Goal: Use online tool/utility

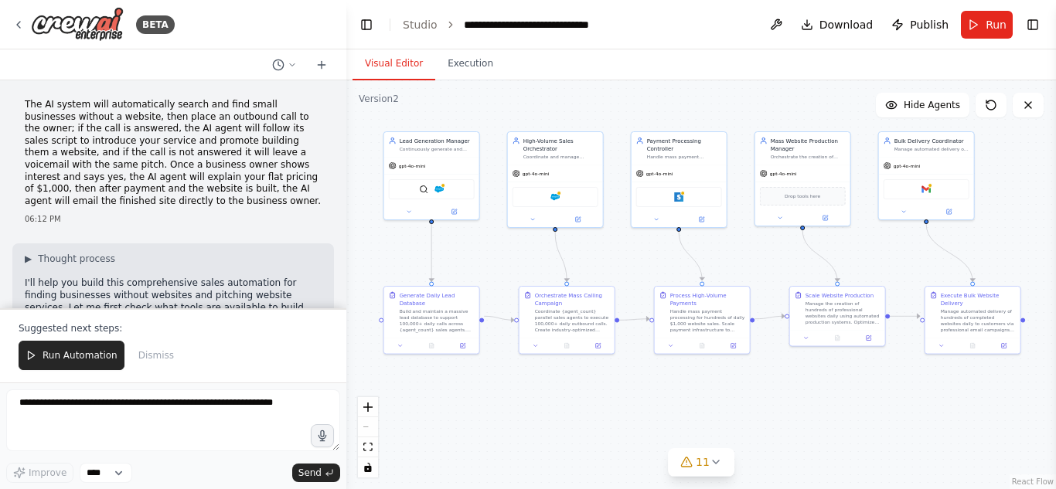
scroll to position [3704, 0]
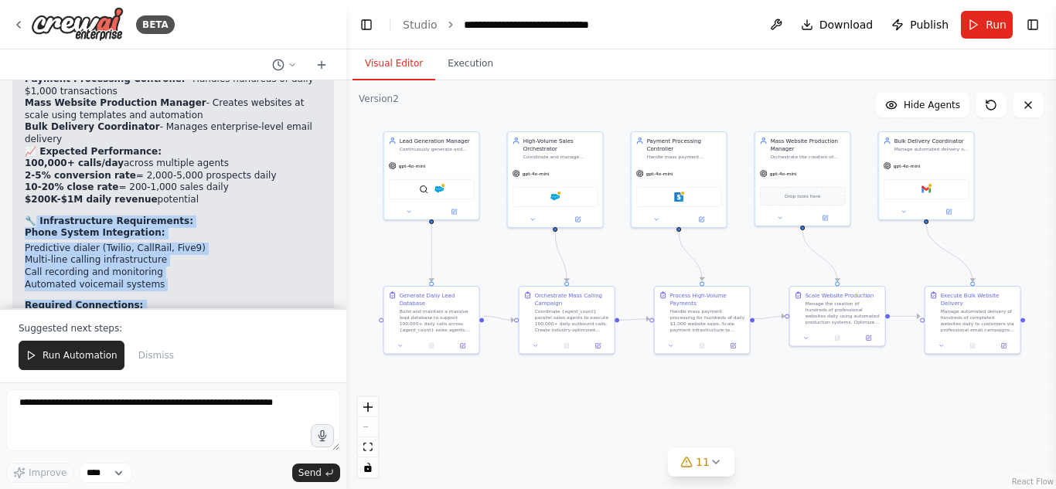
click at [199, 254] on li "Multi-line calling infrastructure" at bounding box center [173, 260] width 297 height 12
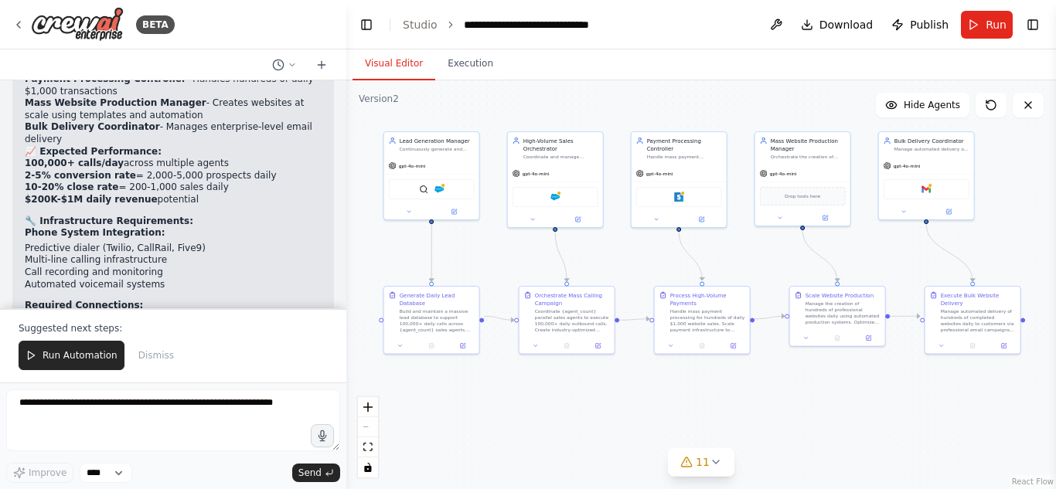
scroll to position [4002, 0]
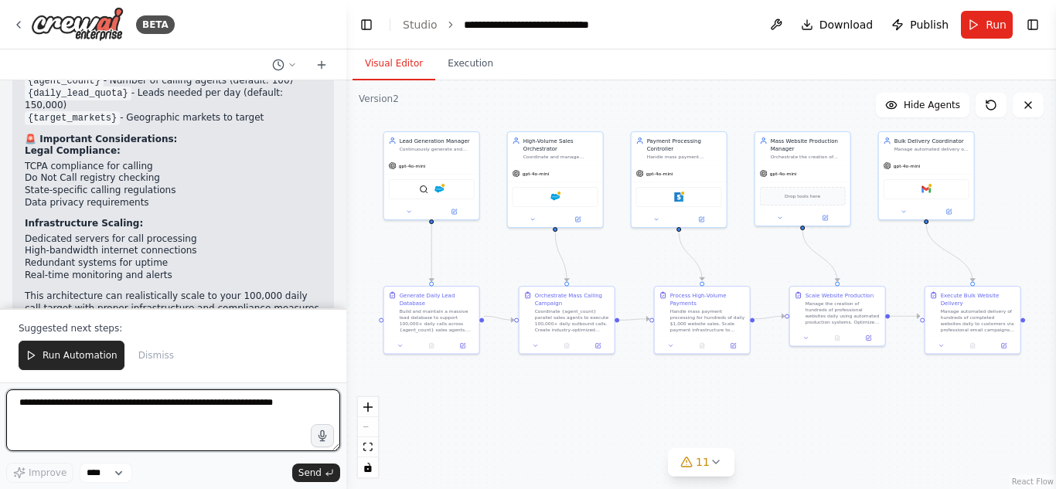
click at [187, 427] on textarea at bounding box center [173, 420] width 334 height 62
paste textarea "**********"
type textarea "**********"
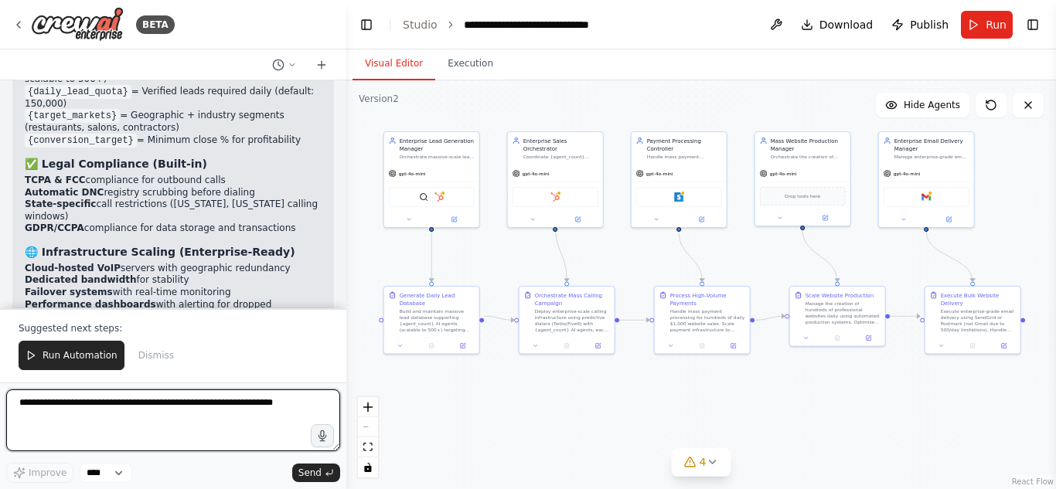
scroll to position [6349, 0]
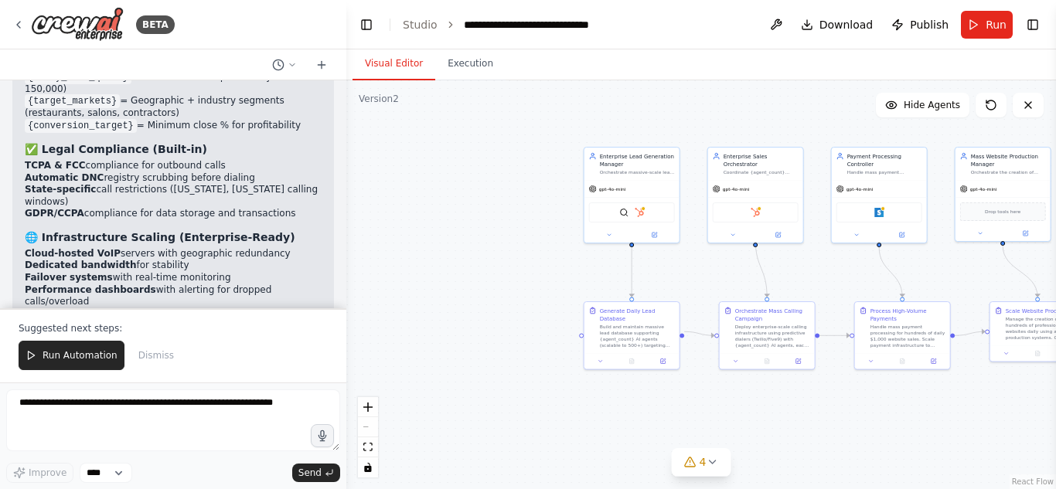
drag, startPoint x: 708, startPoint y: 408, endPoint x: 907, endPoint y: 423, distance: 200.0
click at [907, 423] on div ".deletable-edge-delete-btn { width: 20px; height: 20px; border: 0px solid #ffff…" at bounding box center [700, 284] width 709 height 409
click at [602, 191] on div "gpt-4o-mini" at bounding box center [606, 188] width 37 height 8
click at [626, 216] on img at bounding box center [622, 210] width 9 height 9
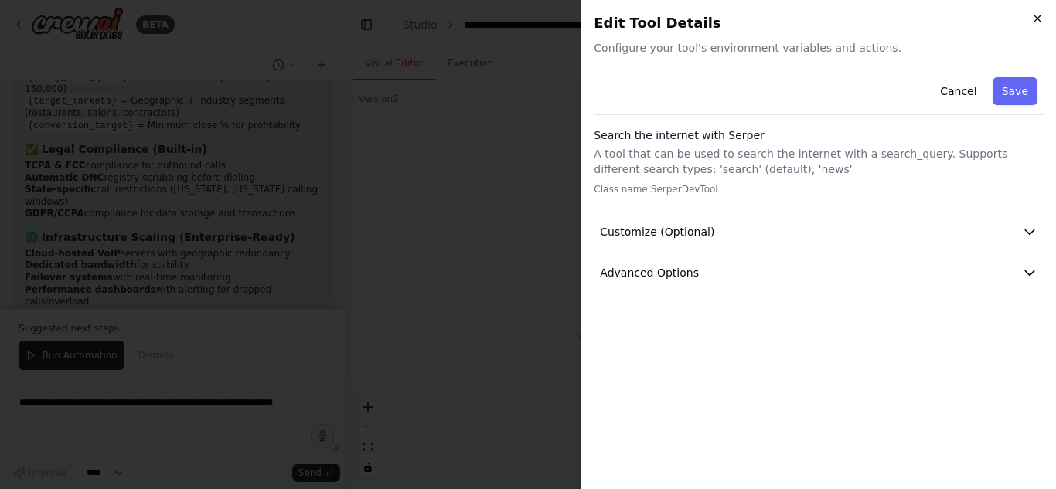
click at [1039, 15] on icon "button" at bounding box center [1037, 18] width 12 height 12
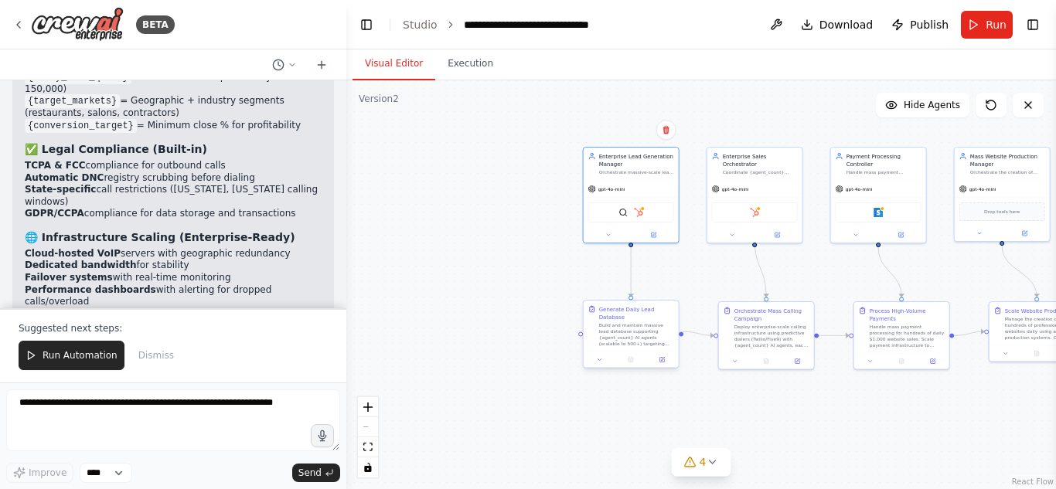
click at [603, 329] on div "Build and maintain massive lead database supporting {agent_count} AI agents (sc…" at bounding box center [636, 334] width 75 height 25
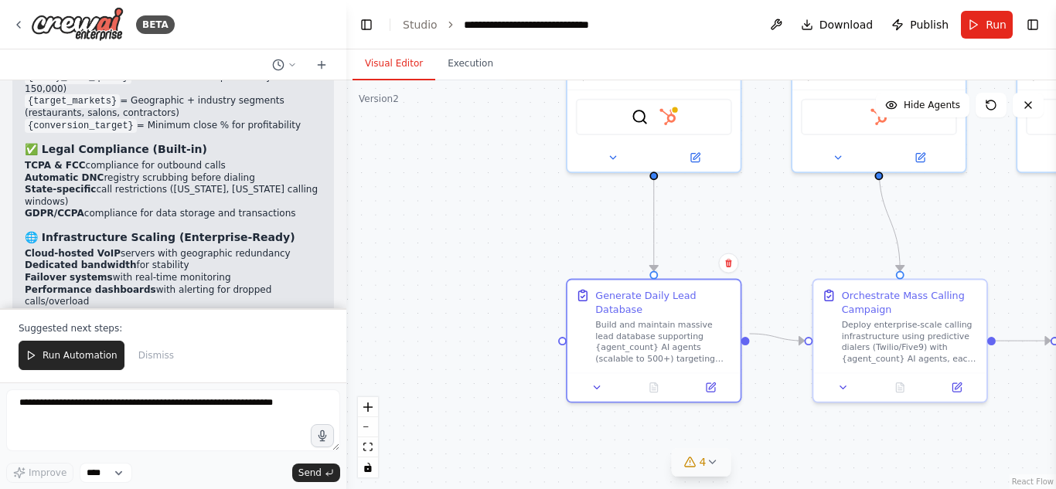
click at [706, 467] on icon at bounding box center [711, 462] width 12 height 12
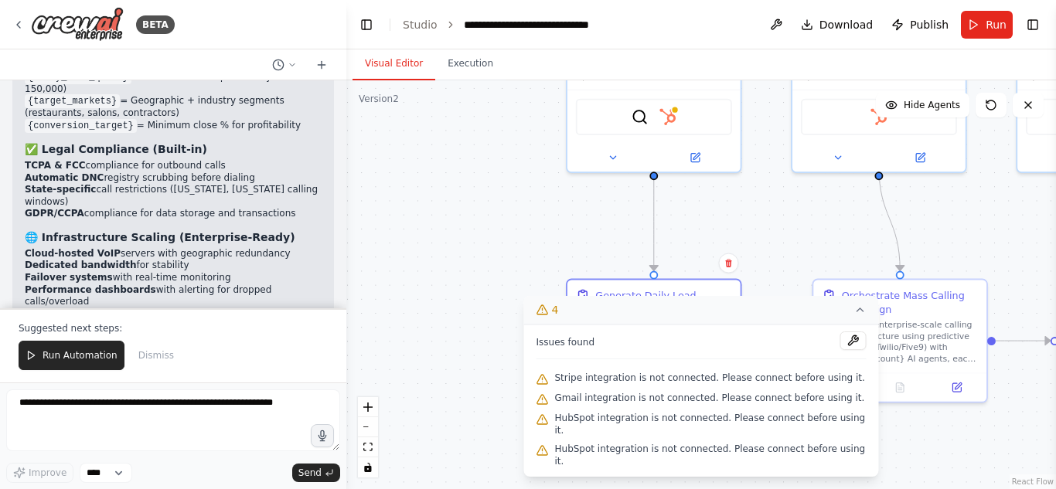
click at [770, 389] on div "Stripe integration is not connected. Please connect before using it." at bounding box center [701, 379] width 330 height 20
click at [840, 350] on button at bounding box center [853, 340] width 26 height 19
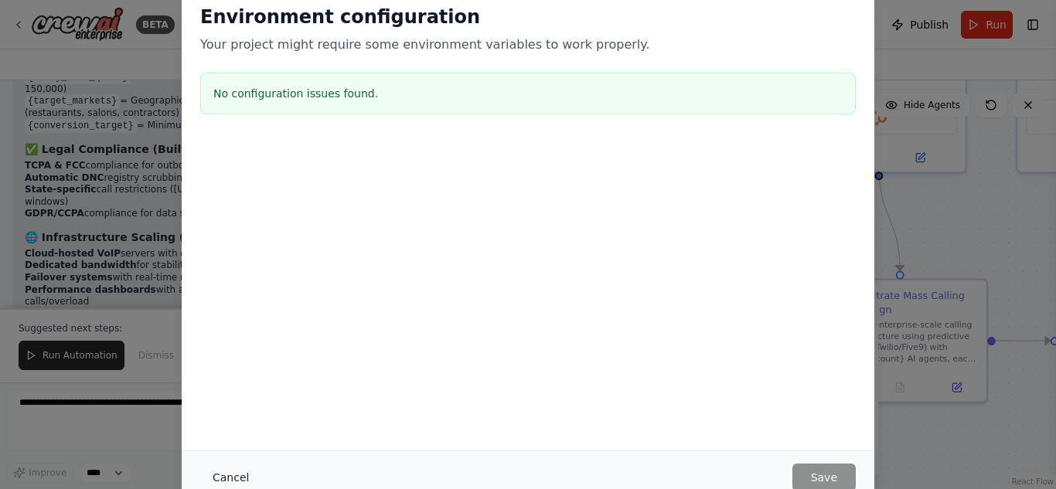
click at [237, 478] on button "Cancel" at bounding box center [230, 478] width 61 height 28
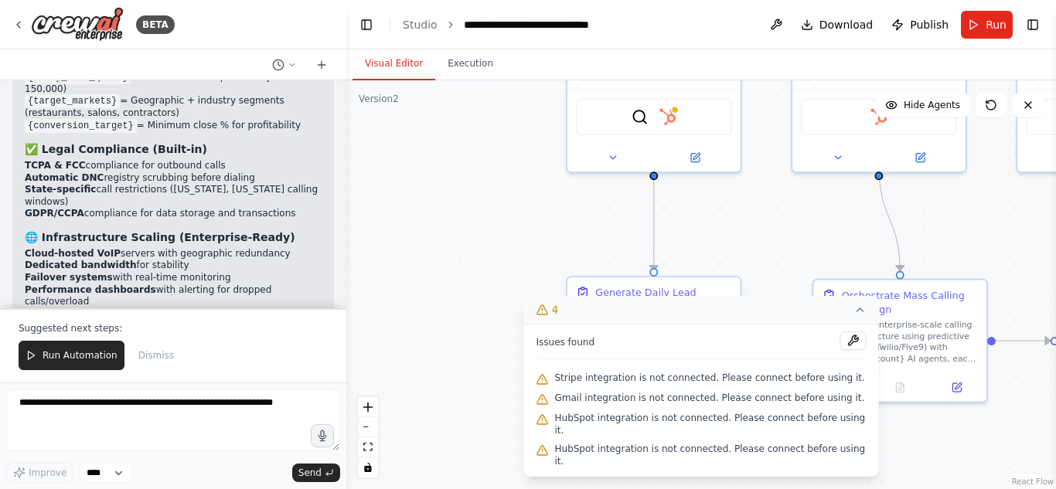
drag, startPoint x: 601, startPoint y: 294, endPoint x: 553, endPoint y: 295, distance: 47.9
click at [595, 295] on div "Generate Daily Lead Database" at bounding box center [663, 300] width 136 height 28
click at [439, 270] on div ".deletable-edge-delete-btn { width: 20px; height: 20px; border: 0px solid #ffff…" at bounding box center [700, 284] width 709 height 409
click at [819, 325] on button "4" at bounding box center [701, 310] width 355 height 29
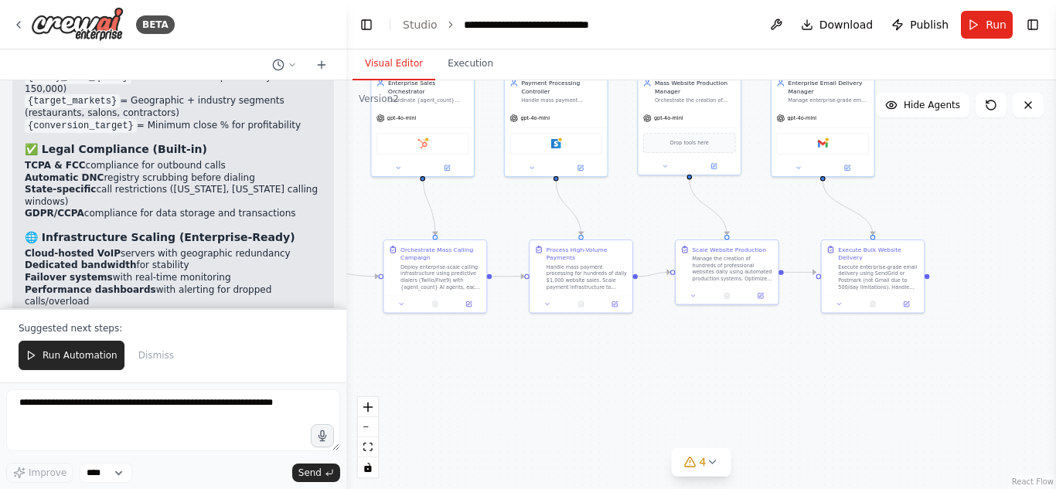
drag, startPoint x: 884, startPoint y: 408, endPoint x: 469, endPoint y: 340, distance: 420.5
click at [469, 340] on div ".deletable-edge-delete-btn { width: 20px; height: 20px; border: 0px solid #ffff…" at bounding box center [700, 284] width 709 height 409
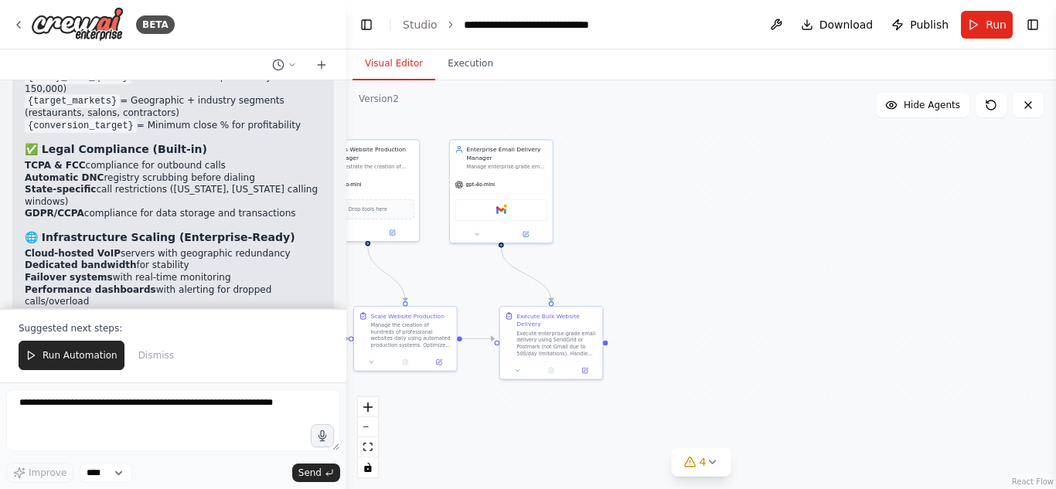
drag, startPoint x: 611, startPoint y: 378, endPoint x: 378, endPoint y: 423, distance: 237.6
click at [378, 423] on div ".deletable-edge-delete-btn { width: 20px; height: 20px; border: 0px solid #ffff…" at bounding box center [700, 284] width 709 height 409
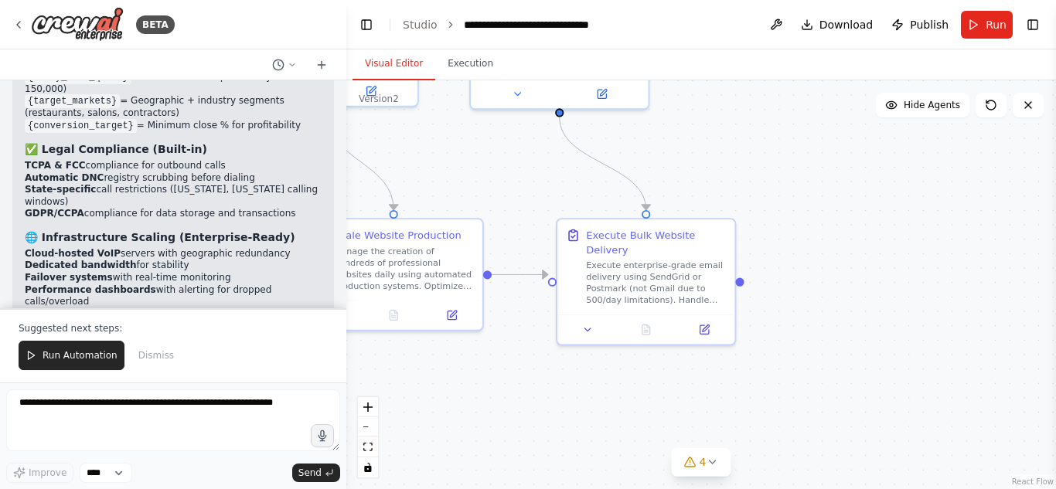
drag, startPoint x: 642, startPoint y: 327, endPoint x: 812, endPoint y: 246, distance: 188.4
click at [812, 246] on div ".deletable-edge-delete-btn { width: 20px; height: 20px; border: 0px solid #ffff…" at bounding box center [700, 284] width 709 height 409
click at [661, 271] on div "Execute enterprise-grade email delivery using SendGrid or Postmark (not Gmail d…" at bounding box center [656, 279] width 140 height 46
click at [631, 268] on div "Execute enterprise-grade email delivery using SendGrid or Postmark (not Gmail d…" at bounding box center [656, 279] width 140 height 46
click at [591, 320] on div at bounding box center [646, 324] width 178 height 29
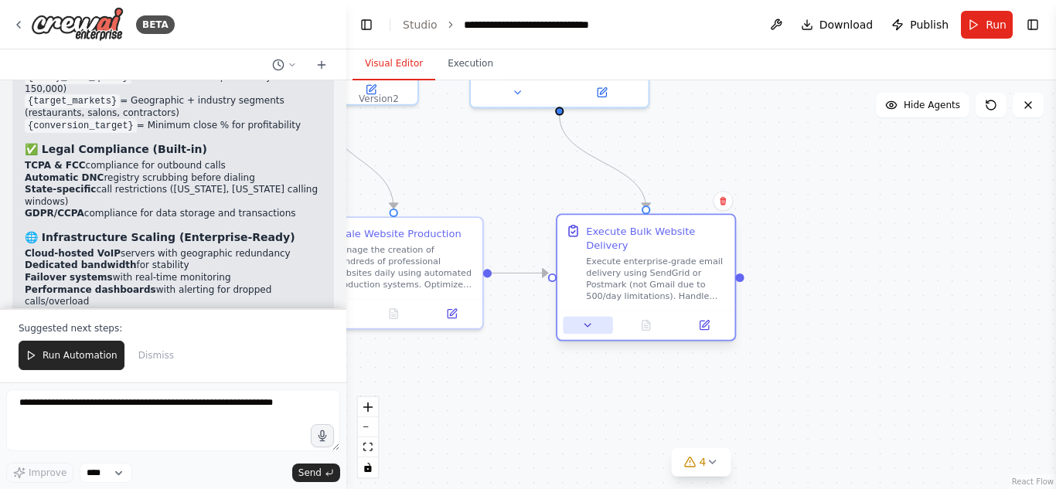
click at [591, 320] on icon at bounding box center [588, 326] width 12 height 12
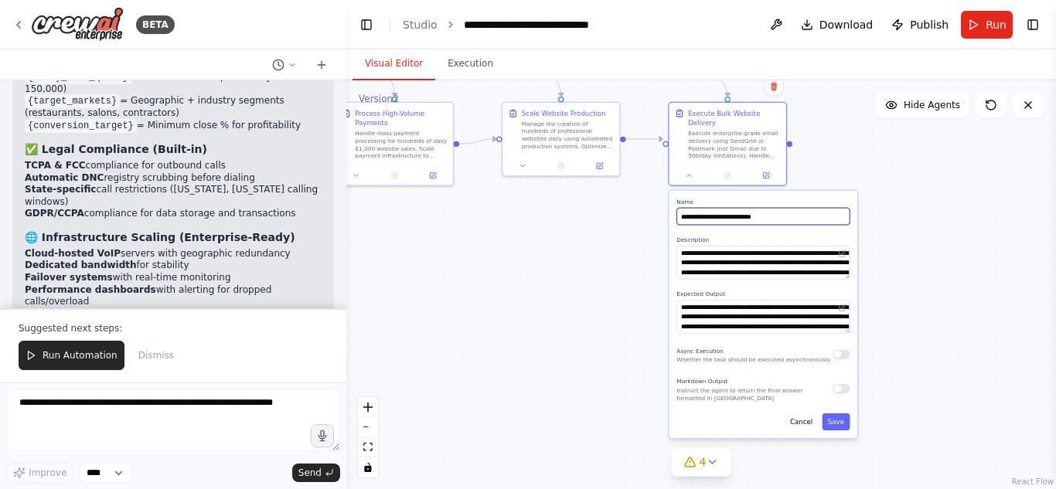
drag, startPoint x: 810, startPoint y: 236, endPoint x: 831, endPoint y: 138, distance: 100.3
click at [831, 138] on div ".deletable-edge-delete-btn { width: 20px; height: 20px; border: 0px solid #ffff…" at bounding box center [700, 284] width 709 height 409
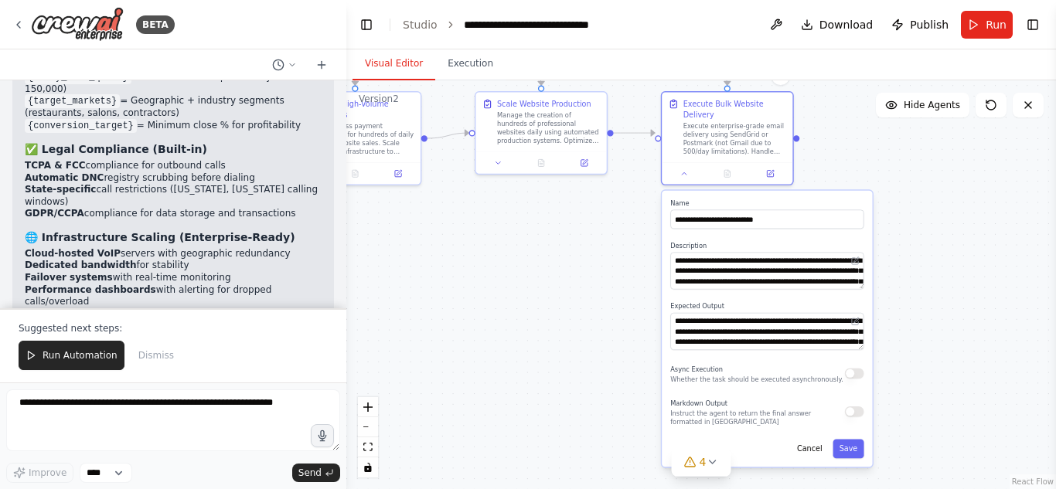
click at [417, 329] on div ".deletable-edge-delete-btn { width: 20px; height: 20px; border: 0px solid #ffff…" at bounding box center [700, 284] width 709 height 409
click at [814, 441] on button "Cancel" at bounding box center [809, 449] width 38 height 19
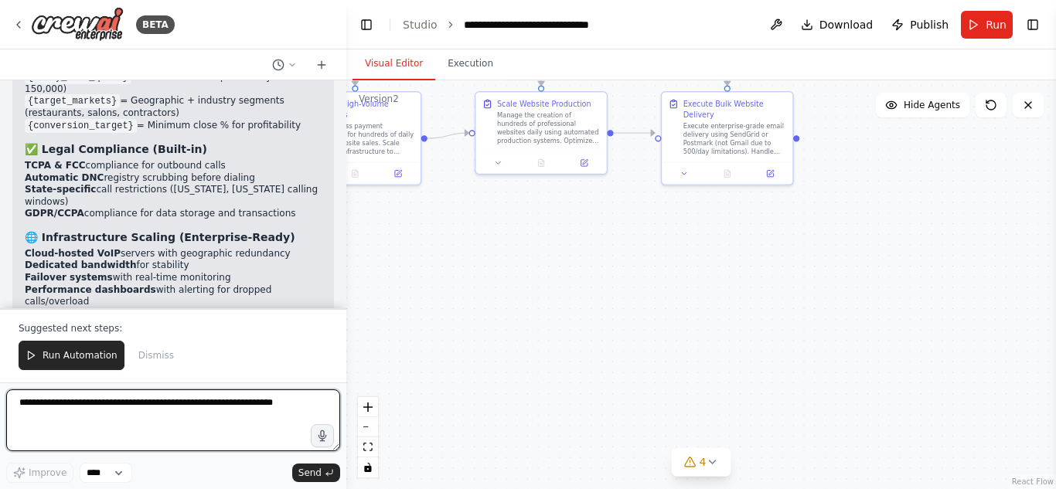
click at [167, 420] on textarea at bounding box center [173, 420] width 334 height 62
paste textarea "**********"
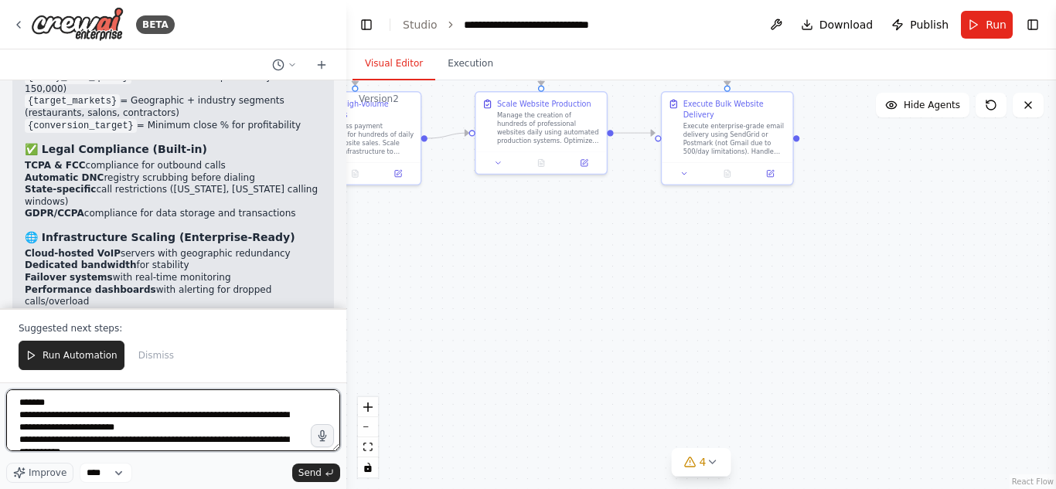
scroll to position [304, 0]
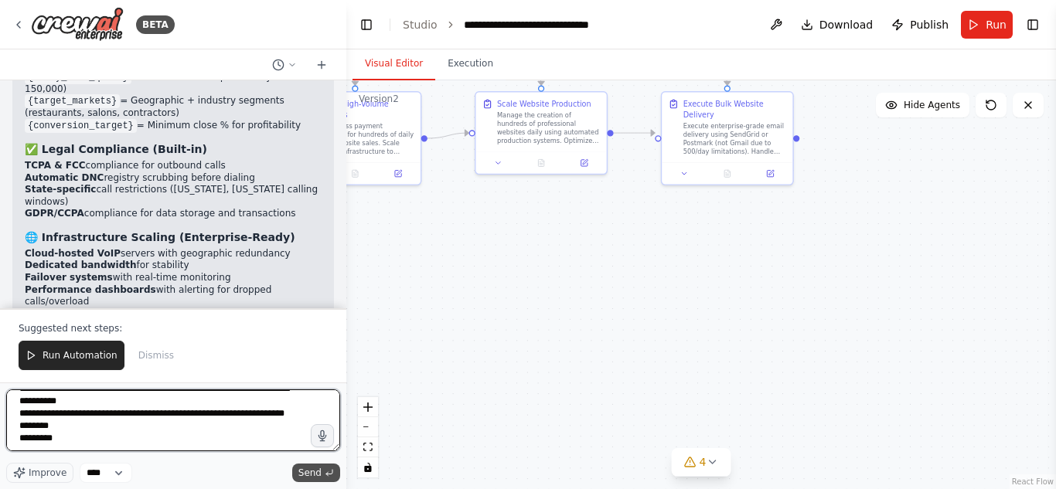
type textarea "**********"
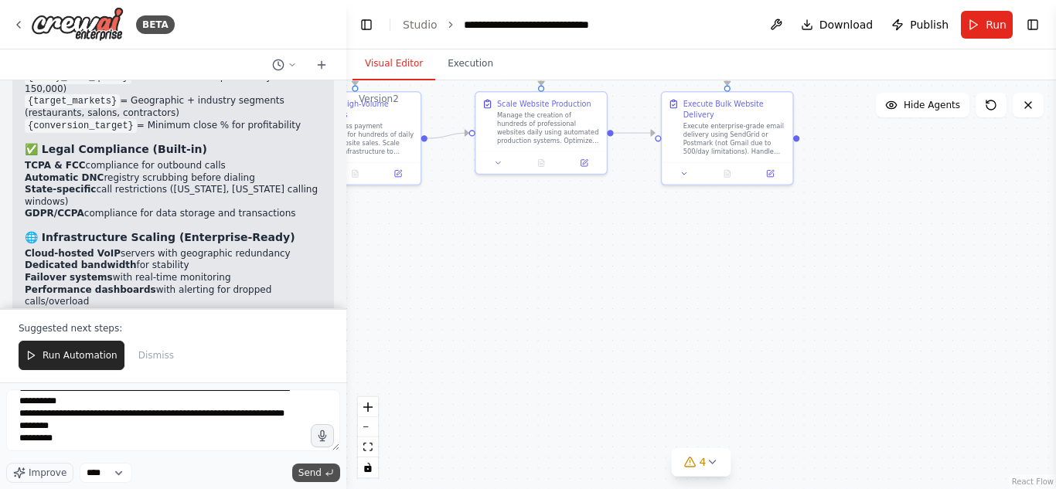
click at [324, 466] on button "Send" at bounding box center [316, 473] width 48 height 19
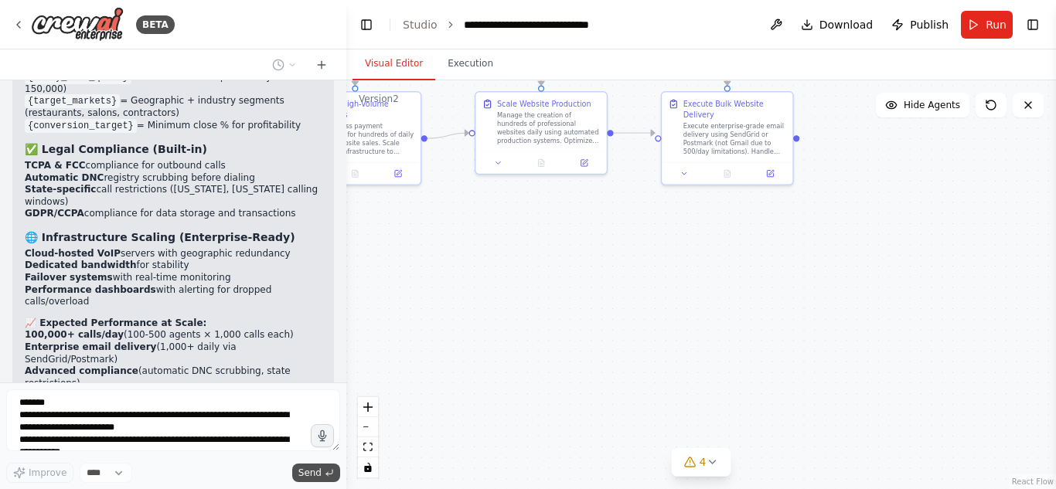
scroll to position [6571, 0]
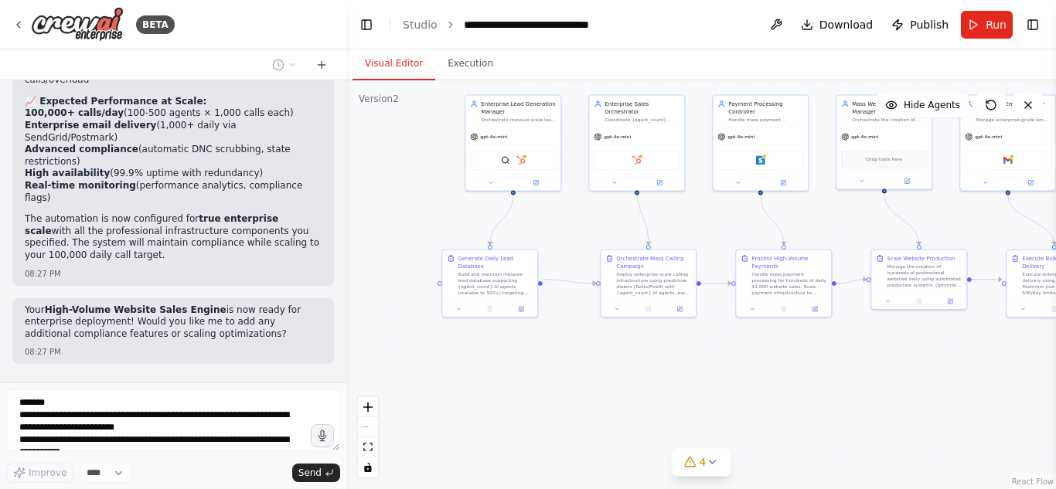
drag, startPoint x: 662, startPoint y: 287, endPoint x: 984, endPoint y: 395, distance: 339.2
click at [984, 395] on div ".deletable-edge-delete-btn { width: 20px; height: 20px; border: 0px solid #ffff…" at bounding box center [700, 284] width 709 height 409
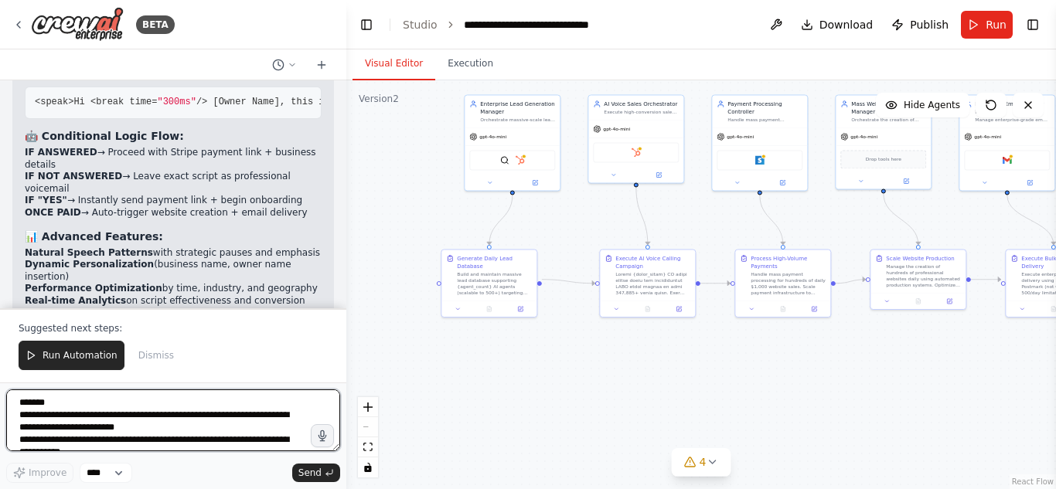
scroll to position [7477, 0]
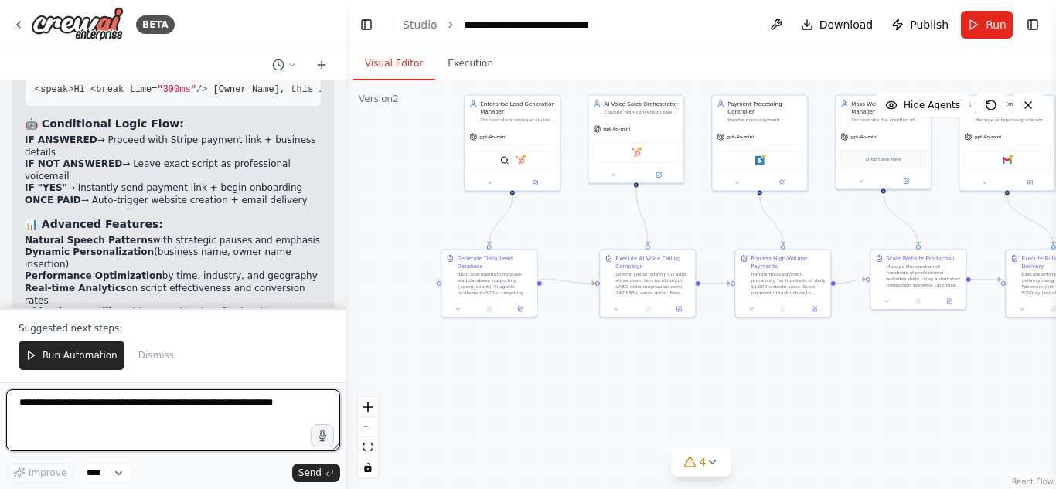
paste textarea "**********"
type textarea "**********"
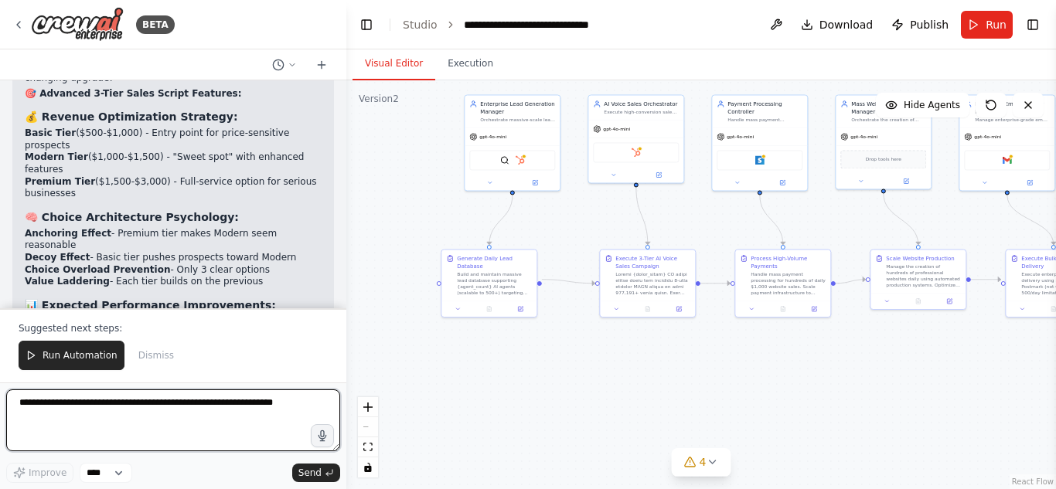
scroll to position [8692, 0]
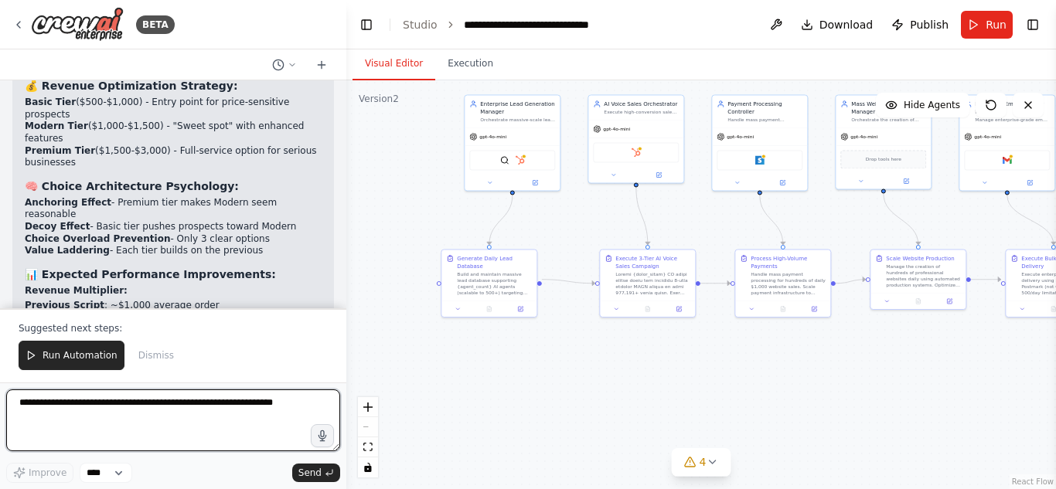
paste textarea "**********"
type textarea "**********"
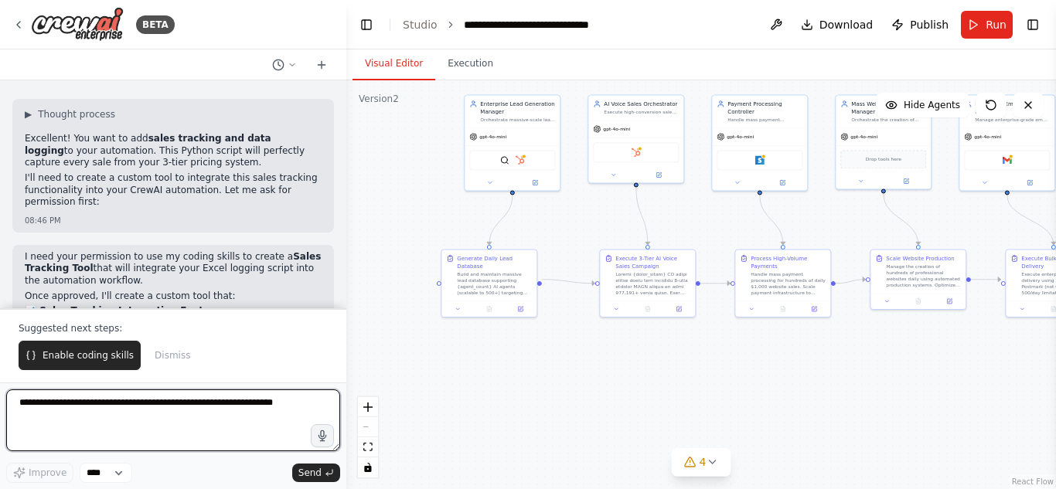
scroll to position [9586, 0]
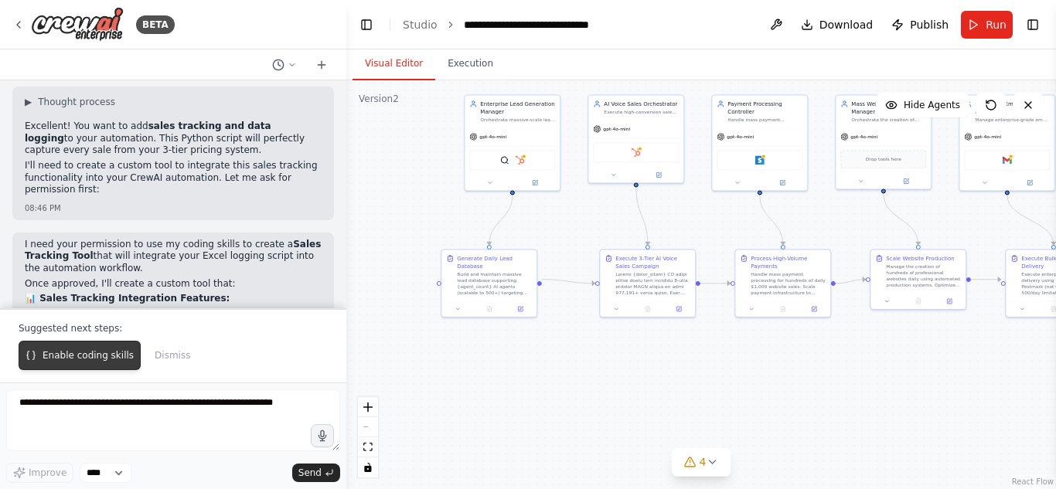
click at [100, 360] on span "Enable coding skills" at bounding box center [87, 355] width 91 height 12
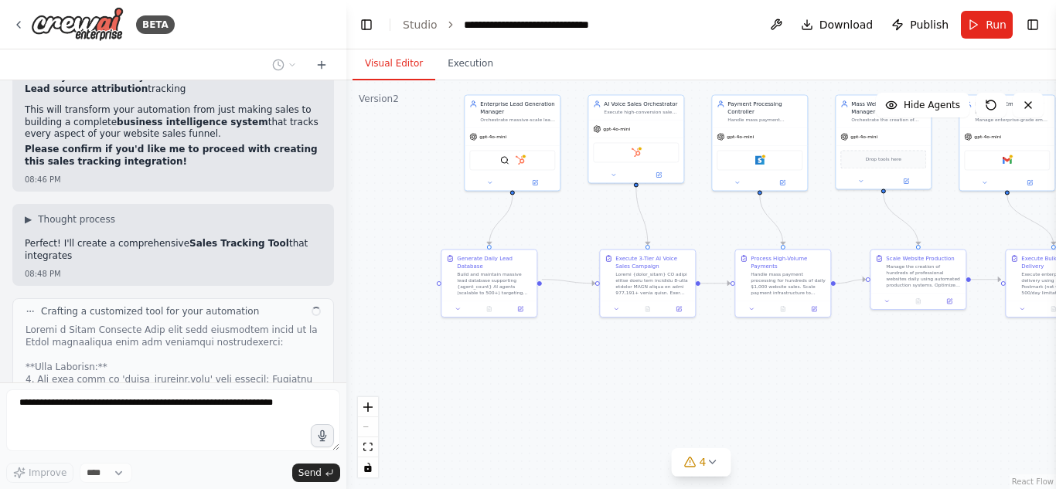
scroll to position [10112, 0]
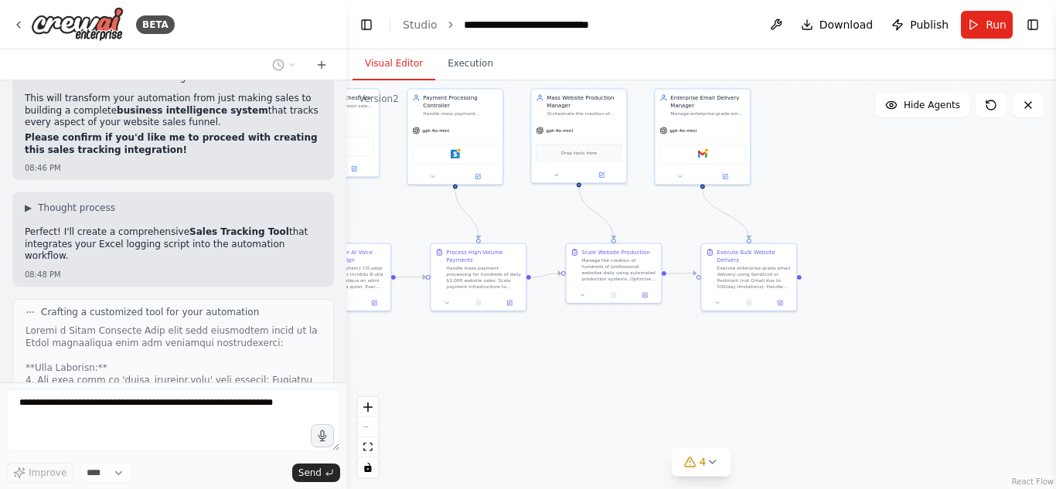
drag, startPoint x: 757, startPoint y: 413, endPoint x: 453, endPoint y: 406, distance: 304.5
click at [453, 406] on div ".deletable-edge-delete-btn { width: 20px; height: 20px; border: 0px solid #ffff…" at bounding box center [700, 284] width 709 height 409
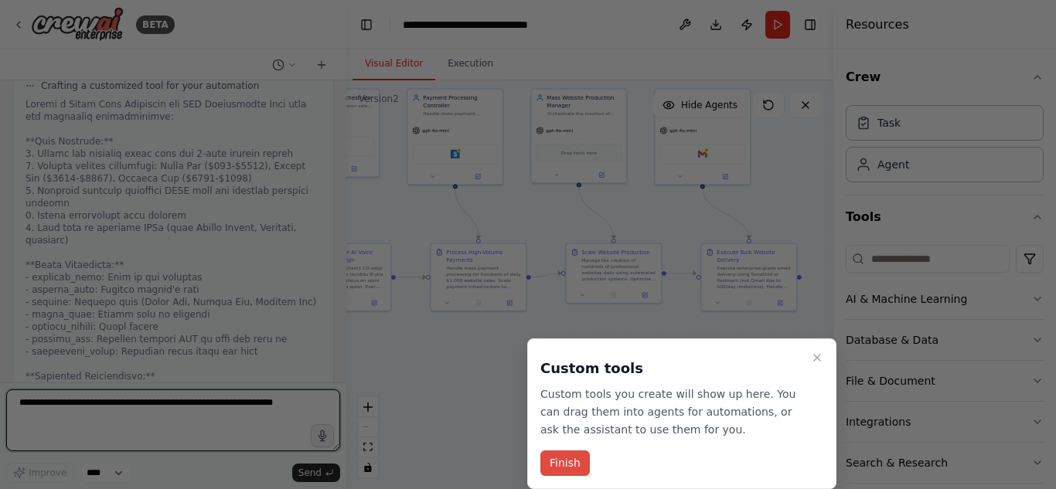
scroll to position [10918, 0]
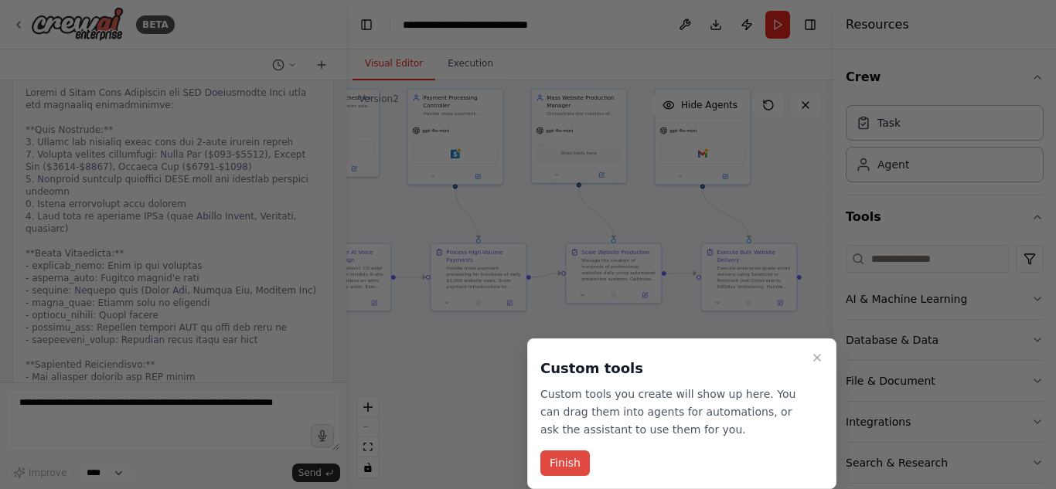
click at [558, 459] on button "Finish" at bounding box center [564, 462] width 49 height 25
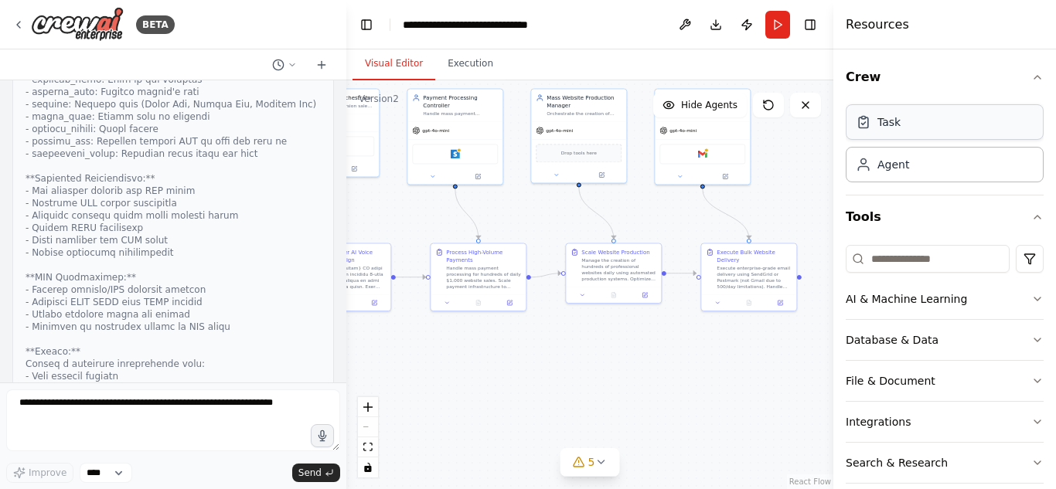
scroll to position [11183, 0]
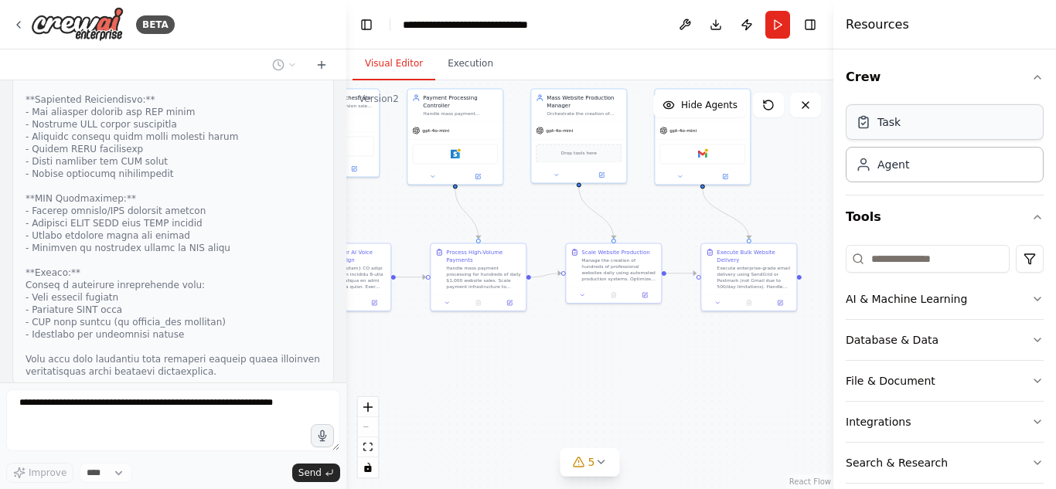
click at [900, 117] on div "Task" at bounding box center [944, 122] width 198 height 36
click at [940, 182] on div "Agent" at bounding box center [944, 164] width 198 height 36
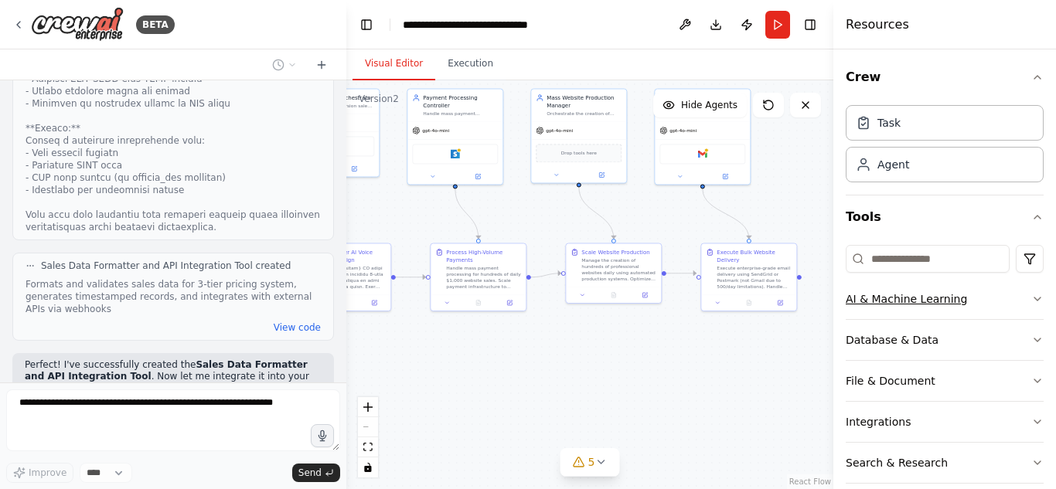
scroll to position [11340, 0]
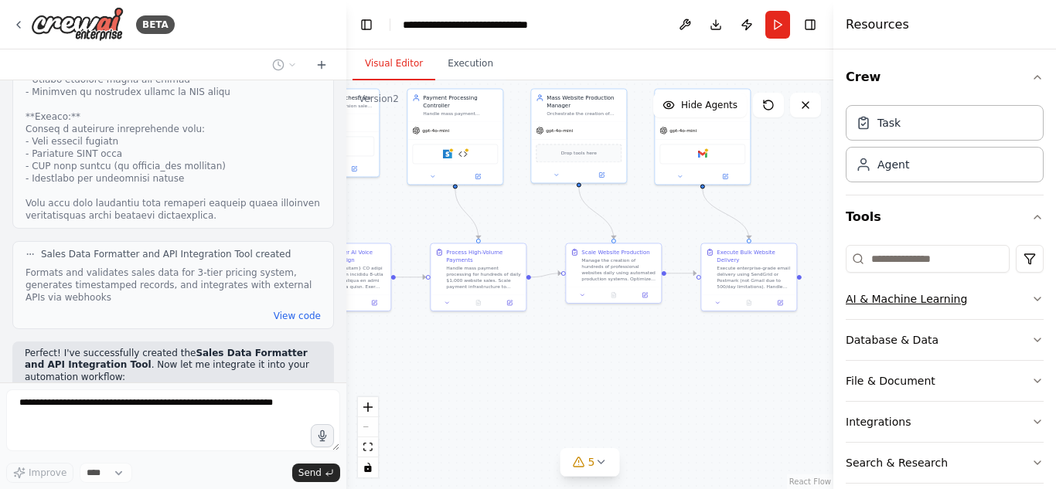
click at [982, 311] on button "AI & Machine Learning" at bounding box center [944, 299] width 198 height 40
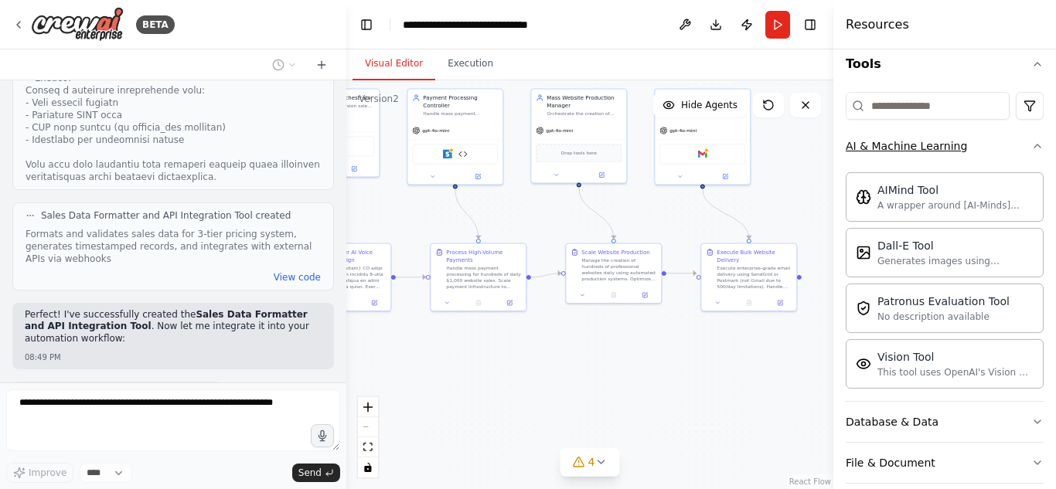
scroll to position [155, 0]
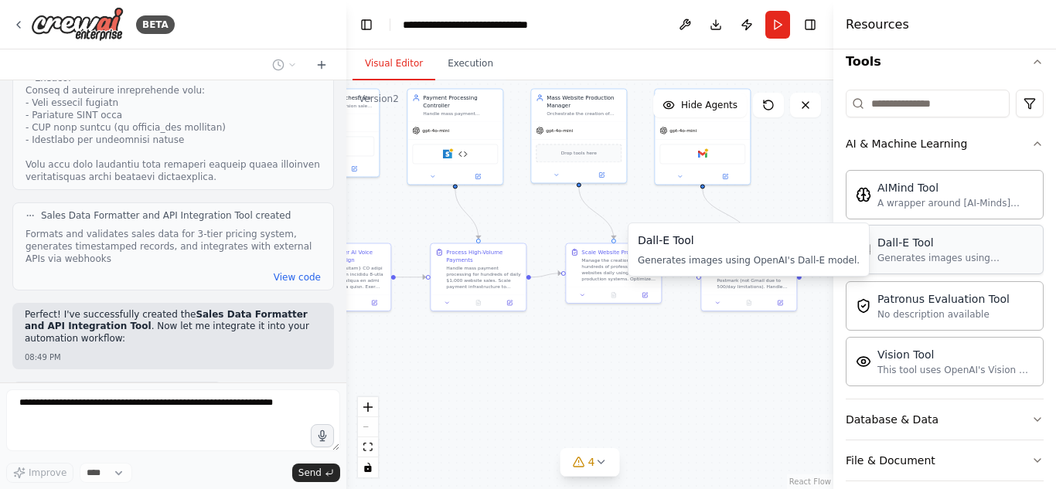
click at [965, 248] on div "Dall-E Tool" at bounding box center [955, 242] width 156 height 15
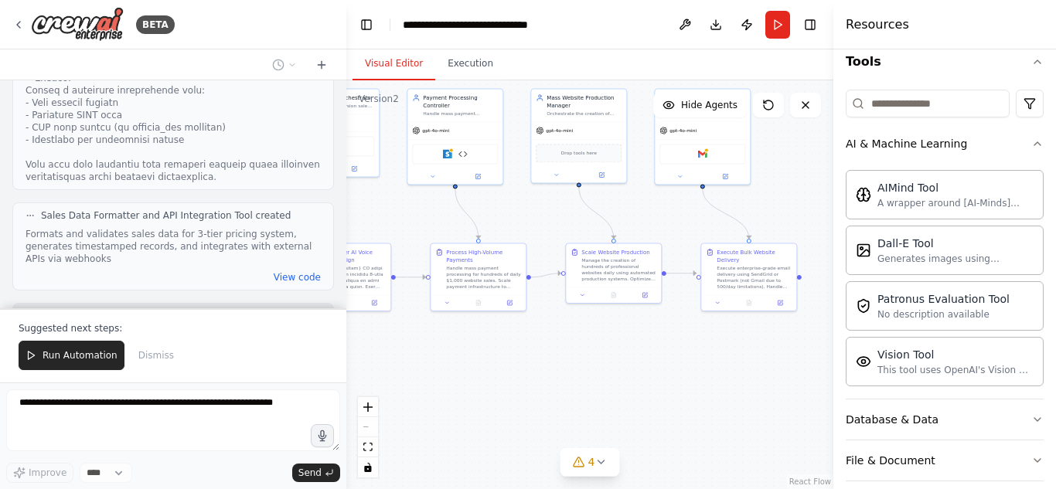
click at [807, 121] on div ".deletable-edge-delete-btn { width: 20px; height: 20px; border: 0px solid #ffff…" at bounding box center [589, 284] width 487 height 409
click at [798, 215] on div ".deletable-edge-delete-btn { width: 20px; height: 20px; border: 0px solid #ffff…" at bounding box center [589, 284] width 487 height 409
click at [813, 25] on button "Toggle Right Sidebar" at bounding box center [810, 25] width 22 height 22
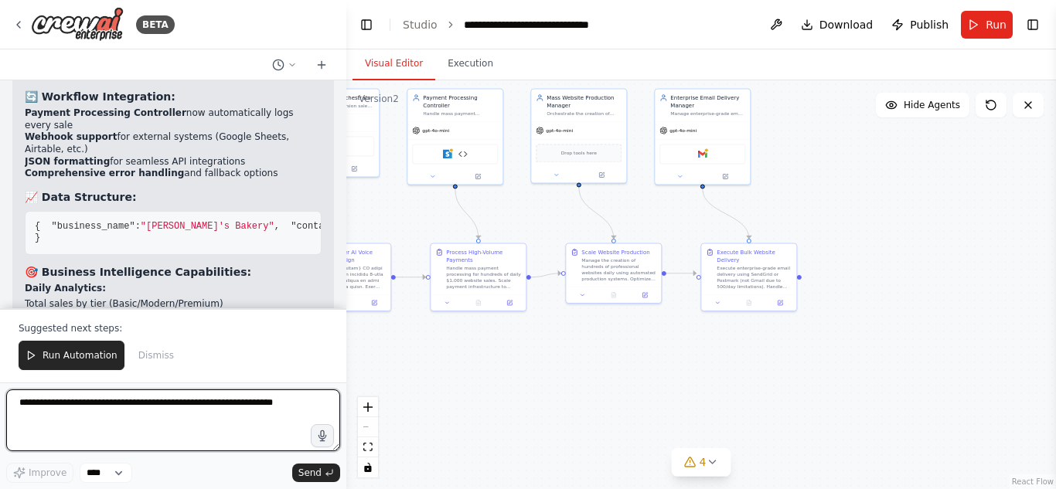
scroll to position [12245, 0]
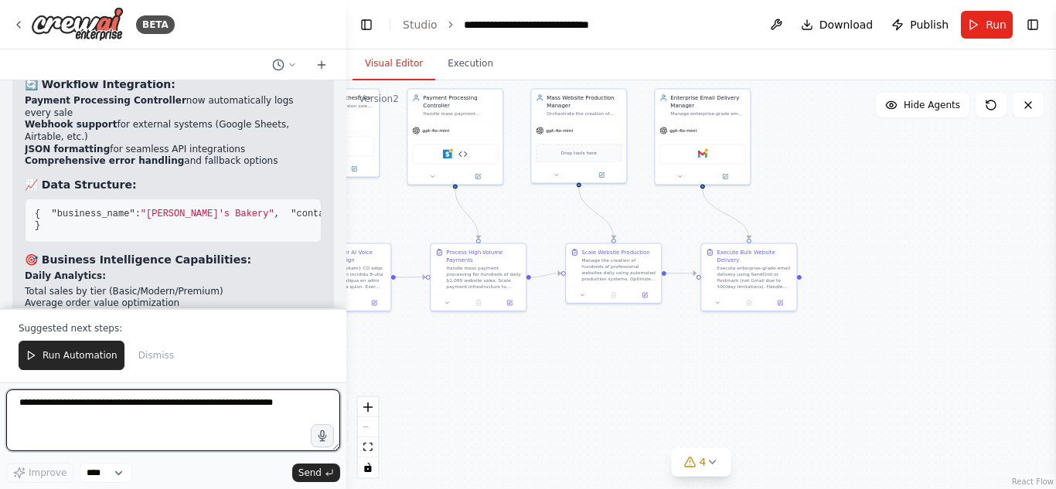
paste textarea "**********"
type textarea "**********"
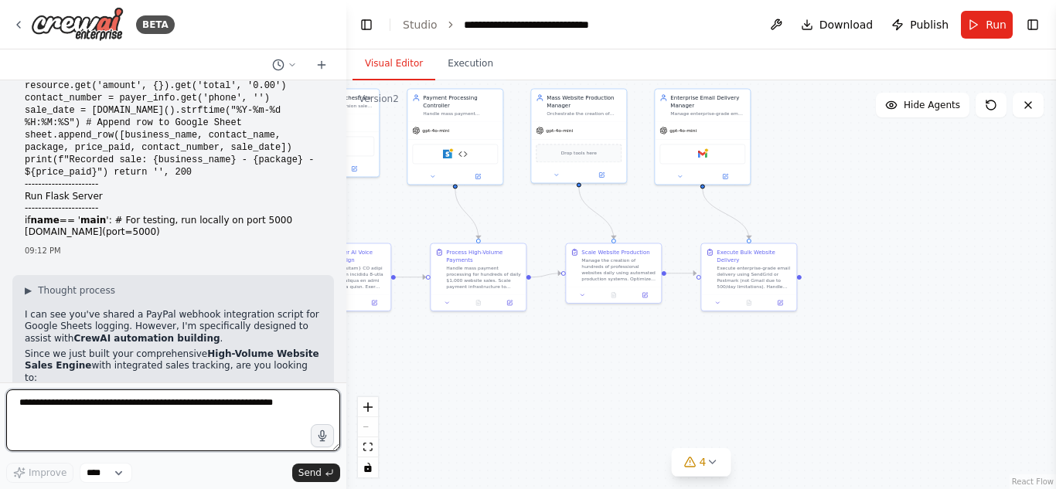
scroll to position [13320, 0]
type textarea "*"
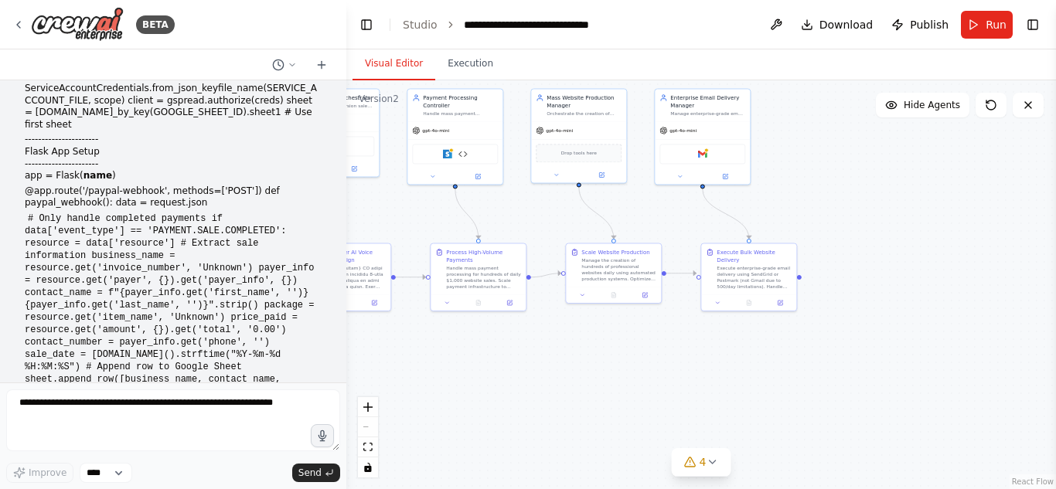
scroll to position [13070, 0]
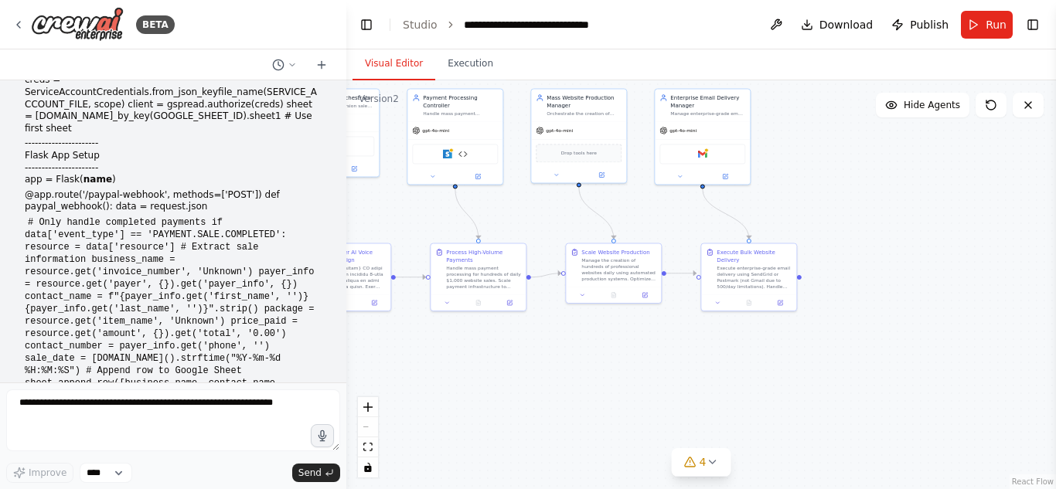
drag, startPoint x: 75, startPoint y: 339, endPoint x: 16, endPoint y: 148, distance: 199.7
copy div "L ips dol sit'am consec a EliTse doeiusm temporincid utlabo etd Magnaa Enimad m…"
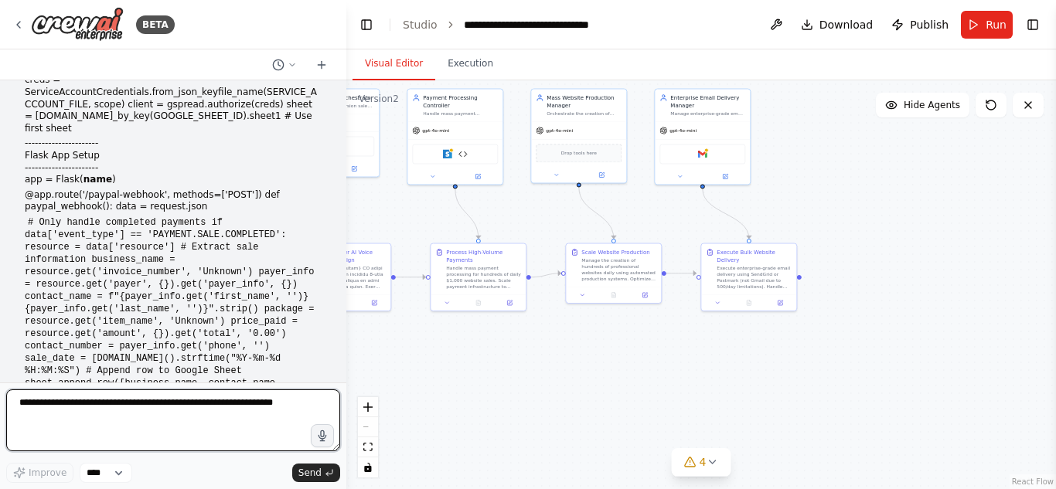
click at [121, 417] on textarea at bounding box center [173, 420] width 334 height 62
type textarea "*******"
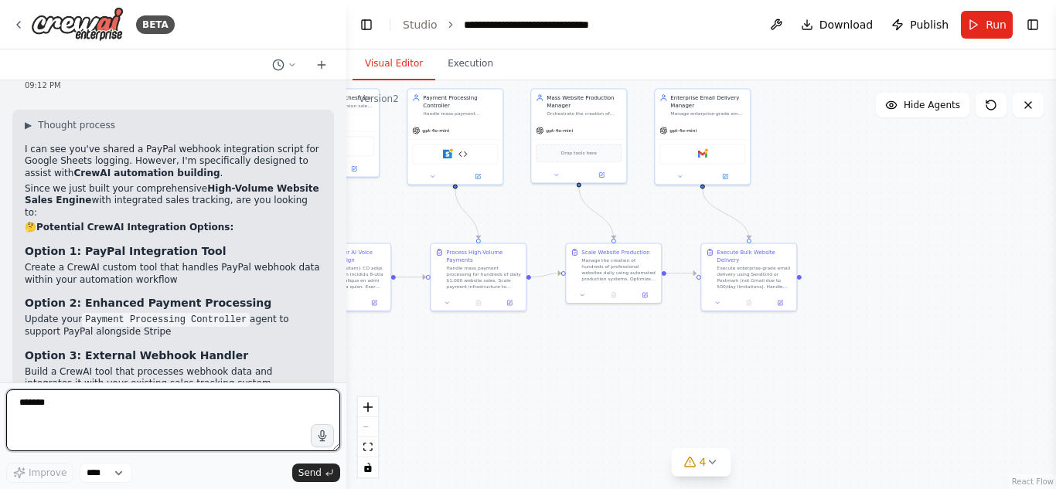
scroll to position [13495, 0]
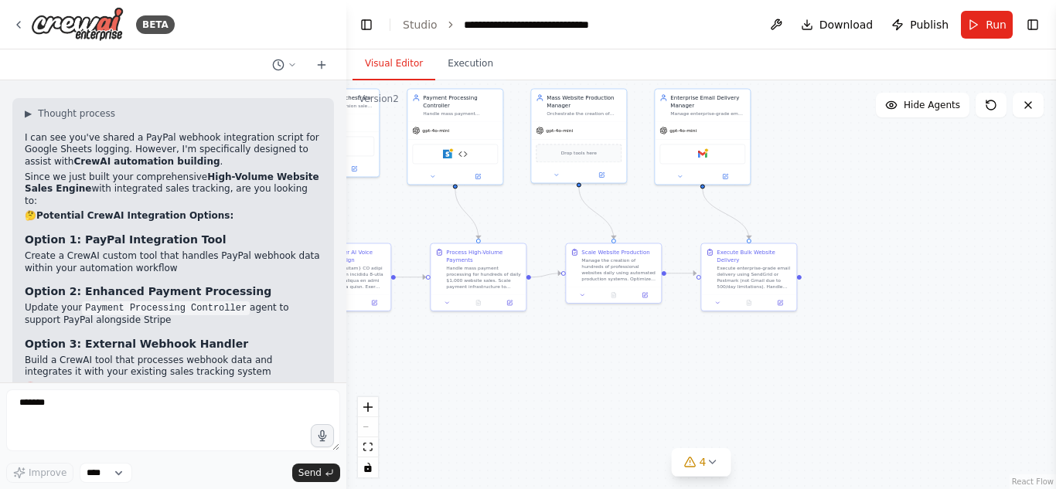
click at [1032, 23] on button "Toggle Right Sidebar" at bounding box center [1033, 25] width 22 height 22
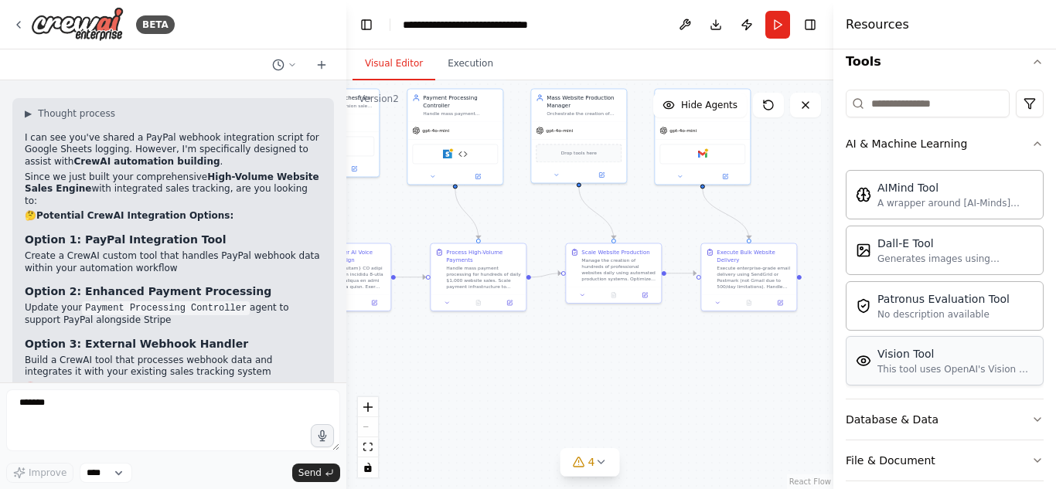
scroll to position [406, 0]
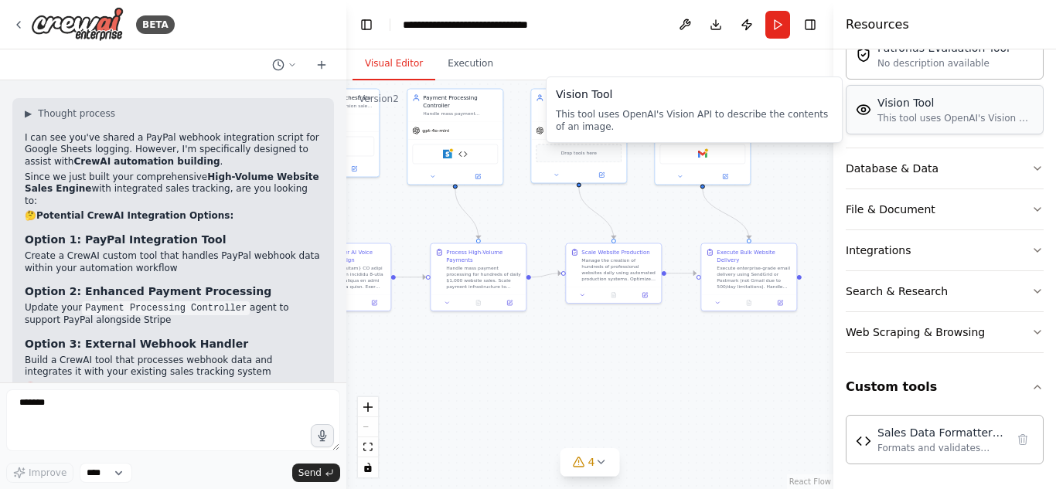
click at [958, 115] on div "This tool uses OpenAI's Vision API to describe the contents of an image." at bounding box center [955, 118] width 156 height 12
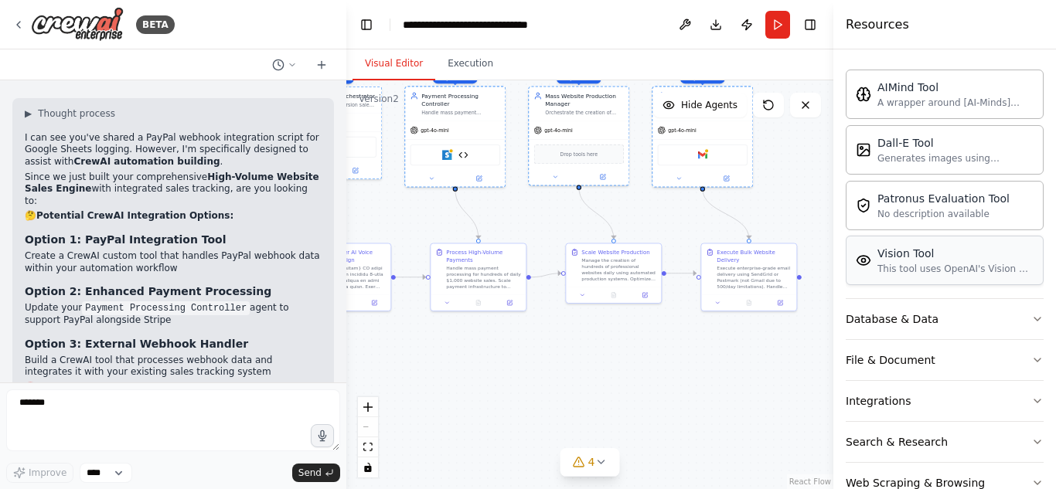
scroll to position [148, 0]
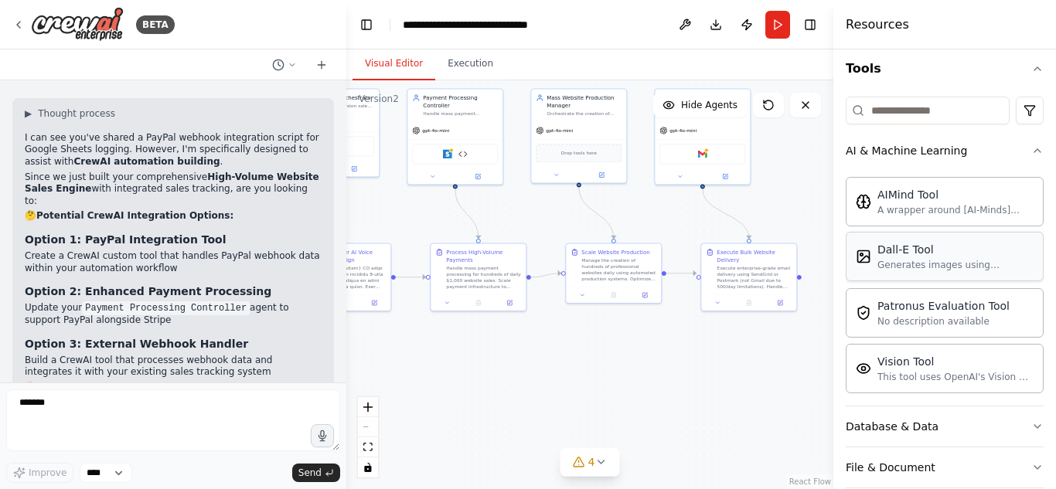
click at [931, 250] on div "Dall-E Tool" at bounding box center [955, 249] width 156 height 15
click at [803, 280] on div ".deletable-edge-delete-btn { width: 20px; height: 20px; border: 0px solid #ffff…" at bounding box center [589, 284] width 487 height 409
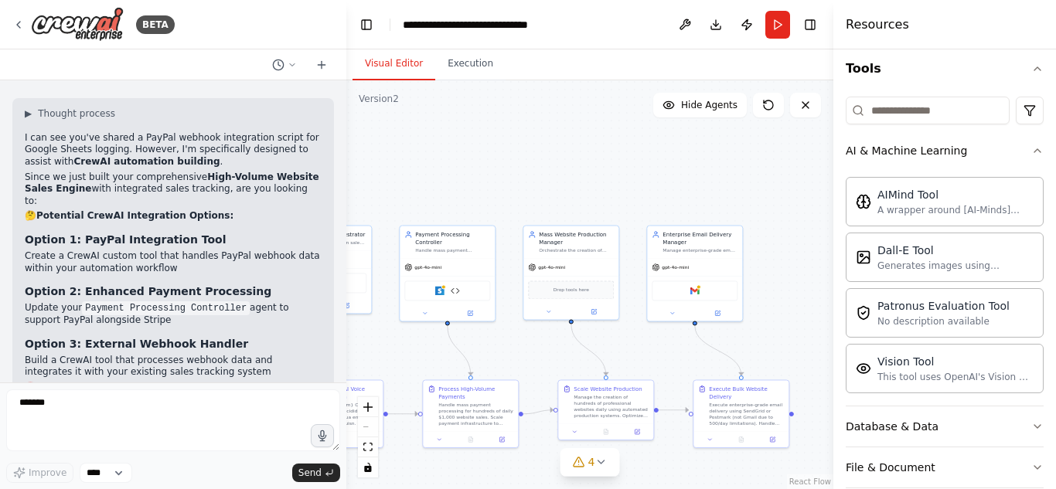
drag, startPoint x: 773, startPoint y: 243, endPoint x: 768, endPoint y: 324, distance: 80.5
click at [768, 324] on div ".deletable-edge-delete-btn { width: 20px; height: 20px; border: 0px solid #ffff…" at bounding box center [589, 284] width 487 height 409
click at [715, 179] on div ".deletable-edge-delete-btn { width: 20px; height: 20px; border: 0px solid #ffff…" at bounding box center [589, 284] width 487 height 409
click at [813, 28] on button "Toggle Right Sidebar" at bounding box center [810, 25] width 22 height 22
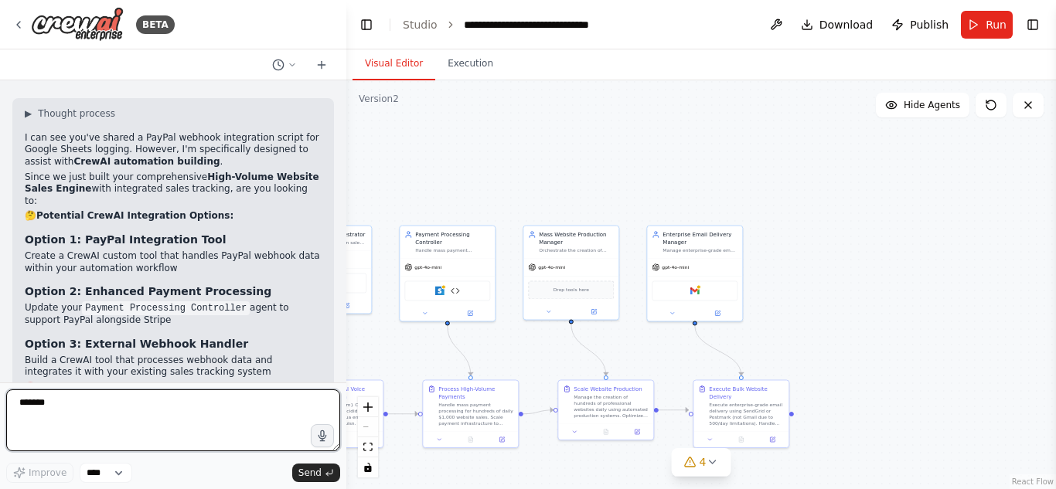
click at [185, 396] on textarea "*******" at bounding box center [173, 420] width 334 height 62
paste textarea "**********"
type textarea "**********"
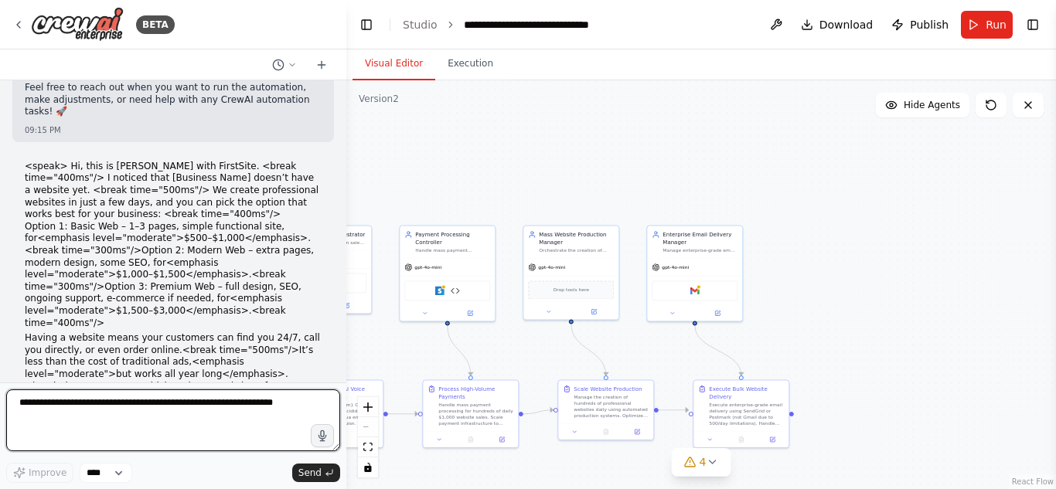
scroll to position [14207, 0]
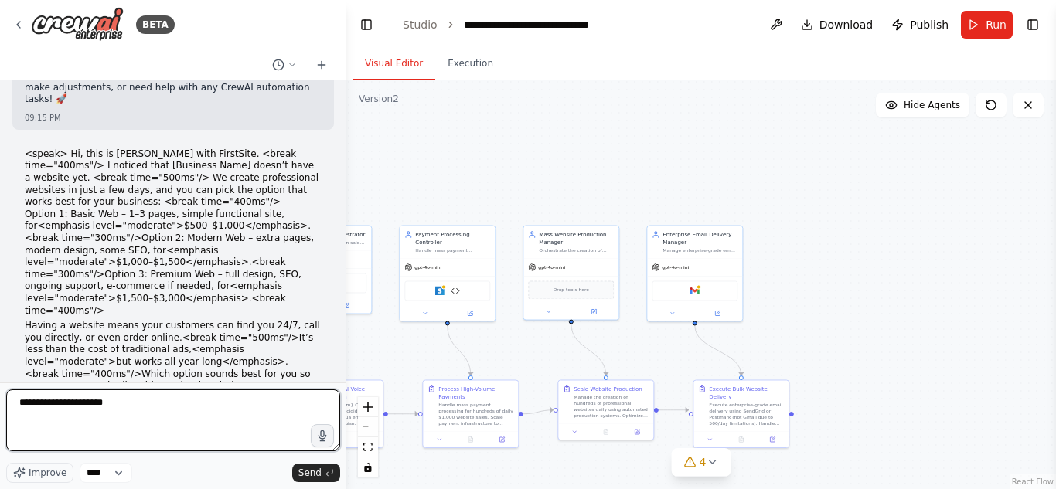
type textarea "**********"
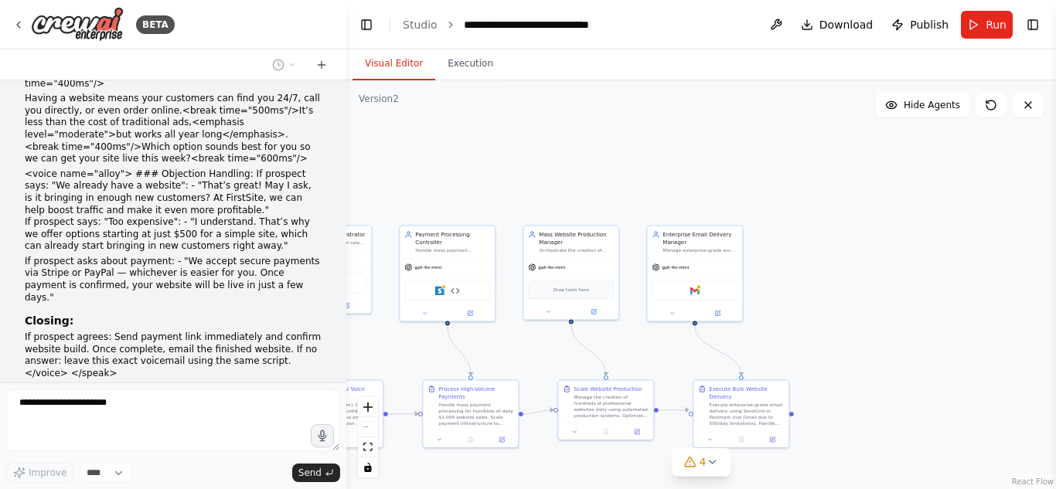
scroll to position [14447, 0]
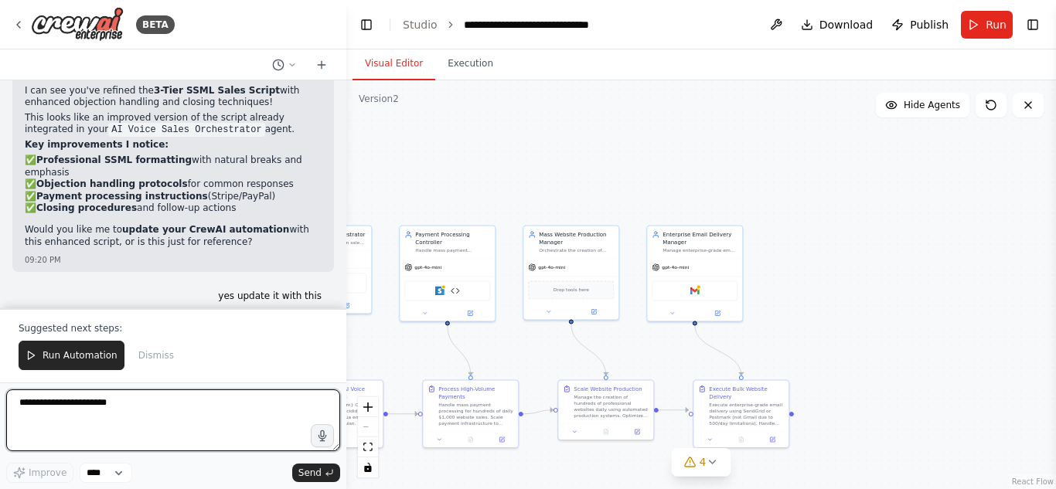
scroll to position [14799, 0]
